Goal: Feedback & Contribution: Leave review/rating

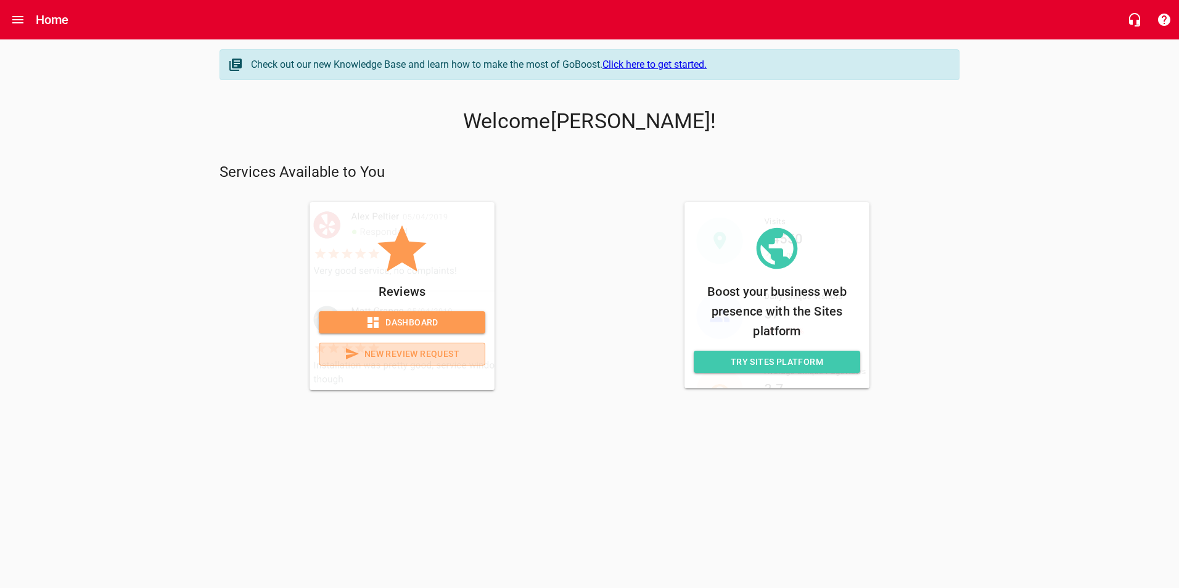
click at [449, 354] on span "New Review Request" at bounding box center [402, 354] width 146 height 15
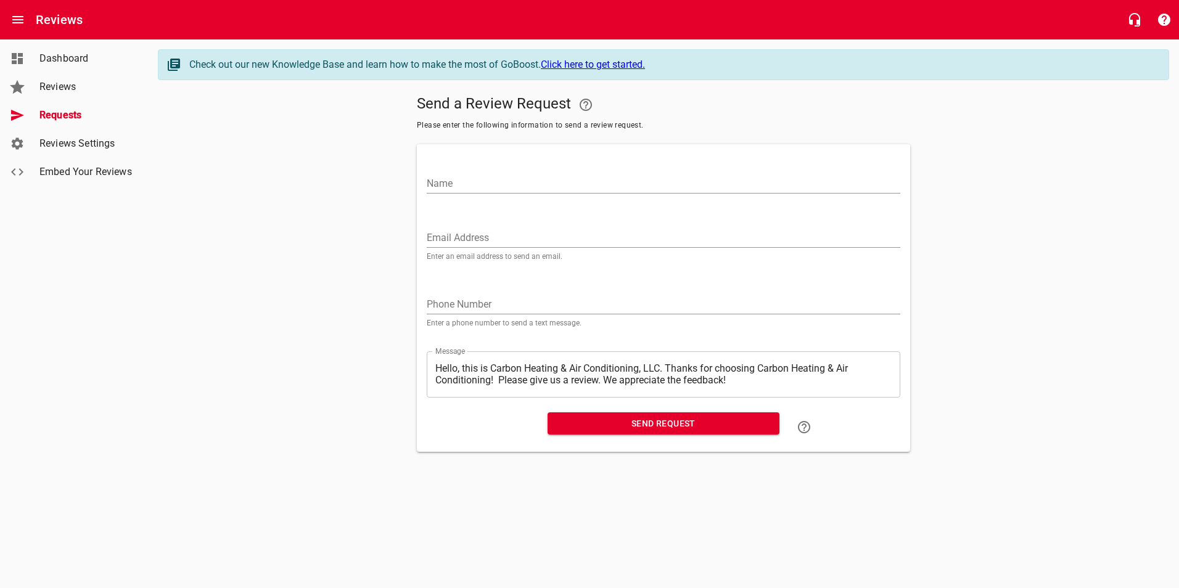
click at [61, 57] on span "Dashboard" at bounding box center [86, 58] width 94 height 15
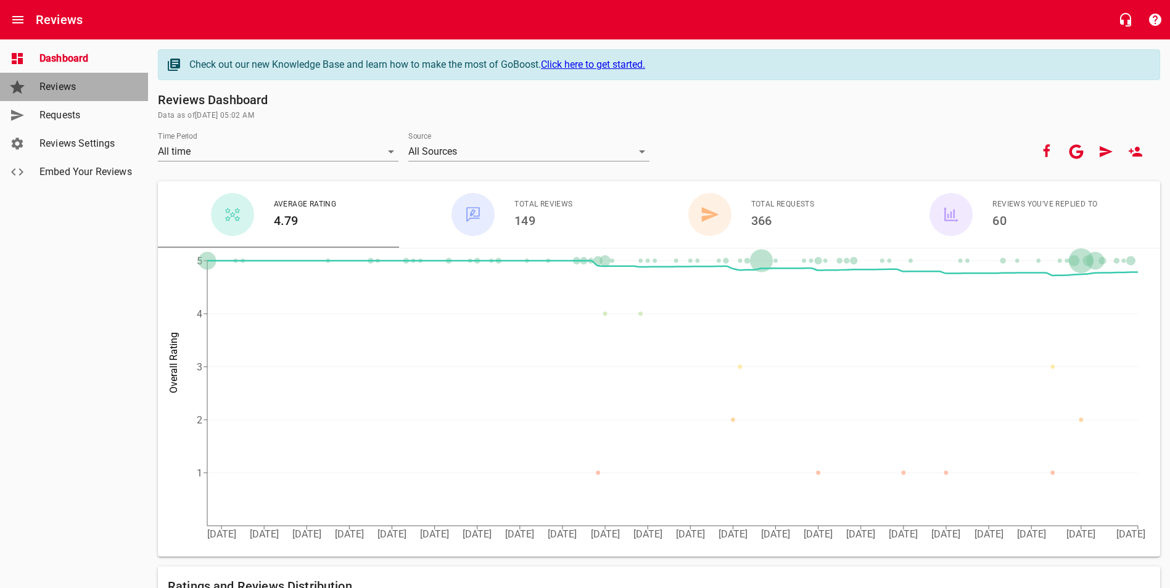
click at [75, 87] on span "Reviews" at bounding box center [86, 87] width 94 height 15
